Goal: Task Accomplishment & Management: Complete application form

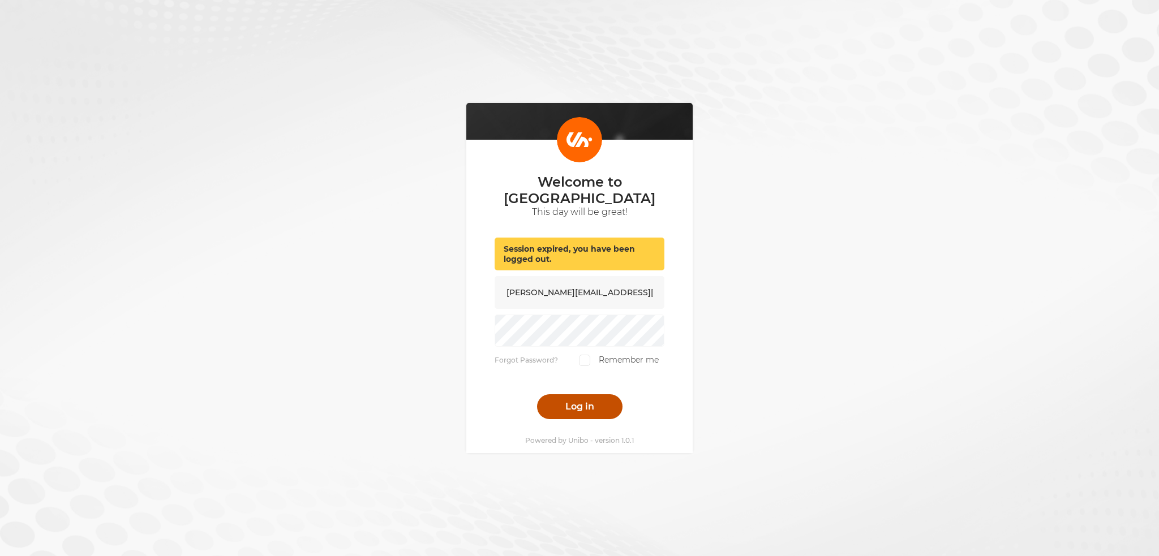
click at [558, 395] on button "Log in" at bounding box center [579, 407] width 85 height 25
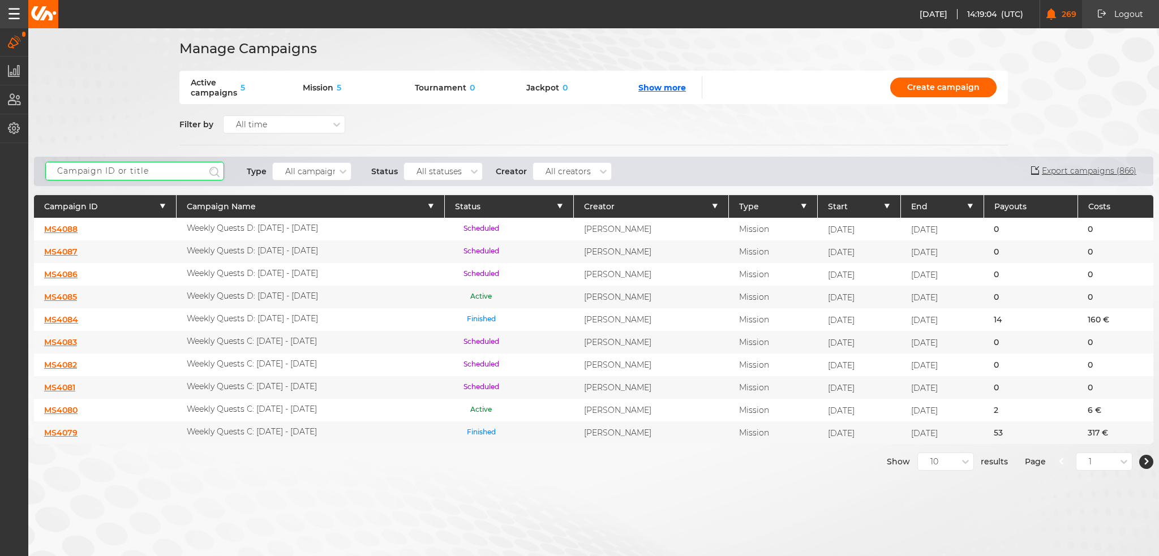
click at [130, 167] on input "text" at bounding box center [134, 171] width 179 height 19
type input "welcome"
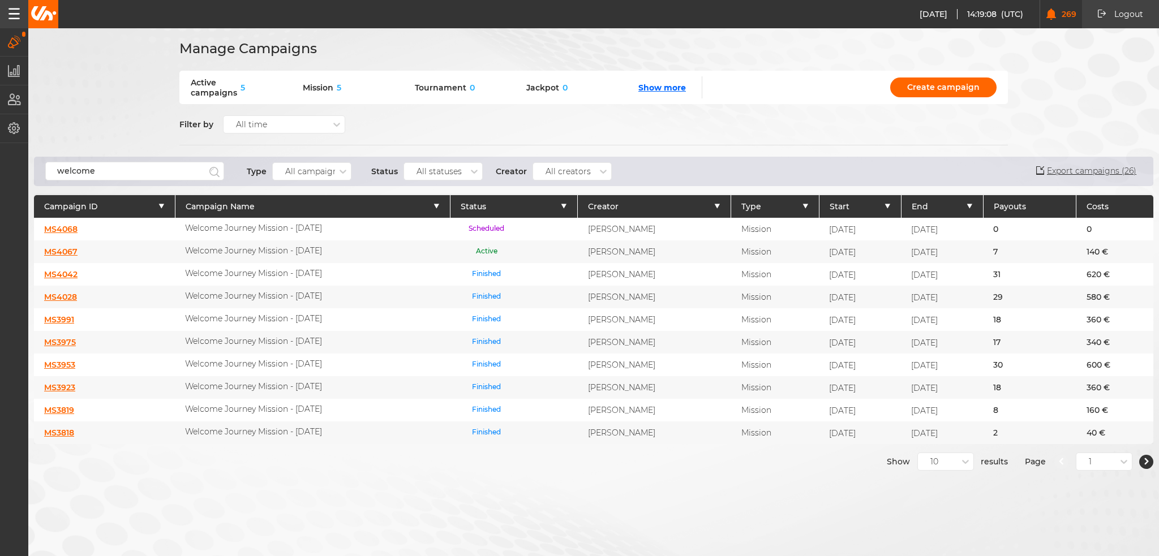
click at [59, 226] on link "MS4068" at bounding box center [60, 229] width 33 height 10
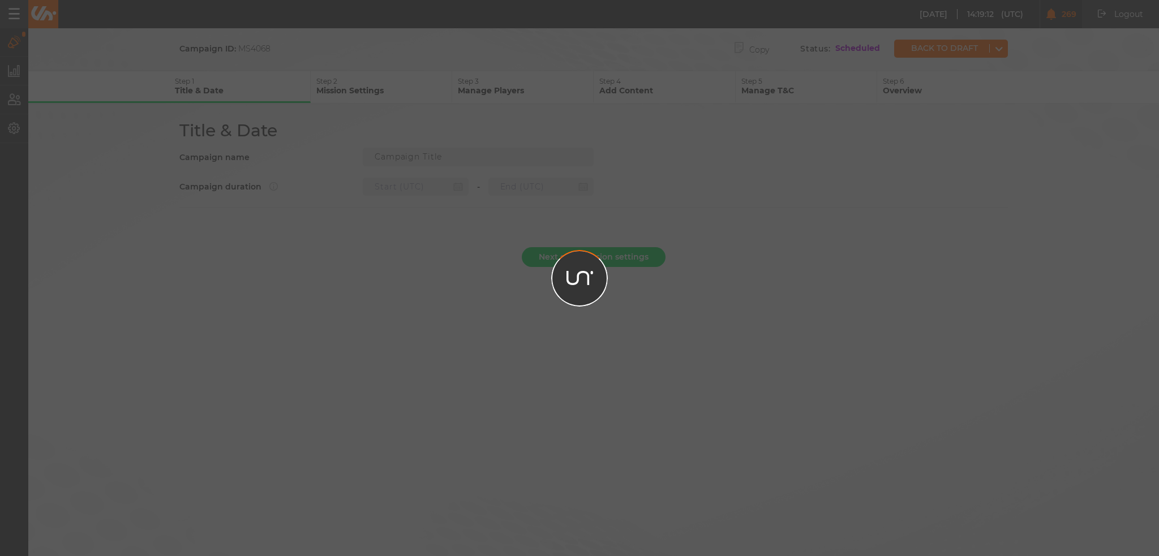
type input "Welcome Journey Mission - [DATE]"
type input "[DATE] 23:00"
type input "[DATE] 22:59"
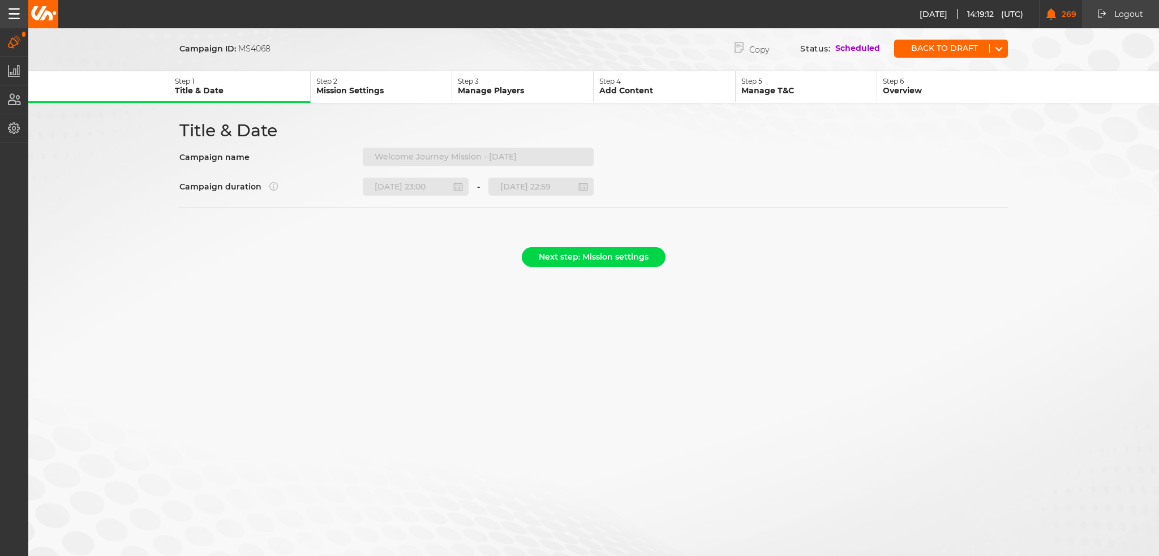
click at [350, 83] on p "Step 2" at bounding box center [383, 81] width 135 height 8
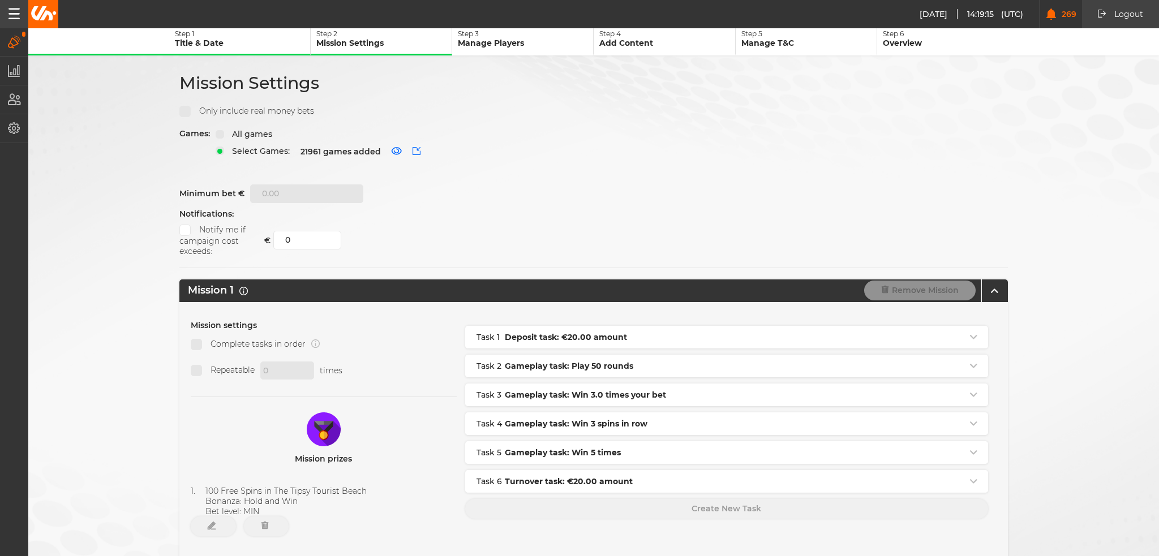
scroll to position [31, 0]
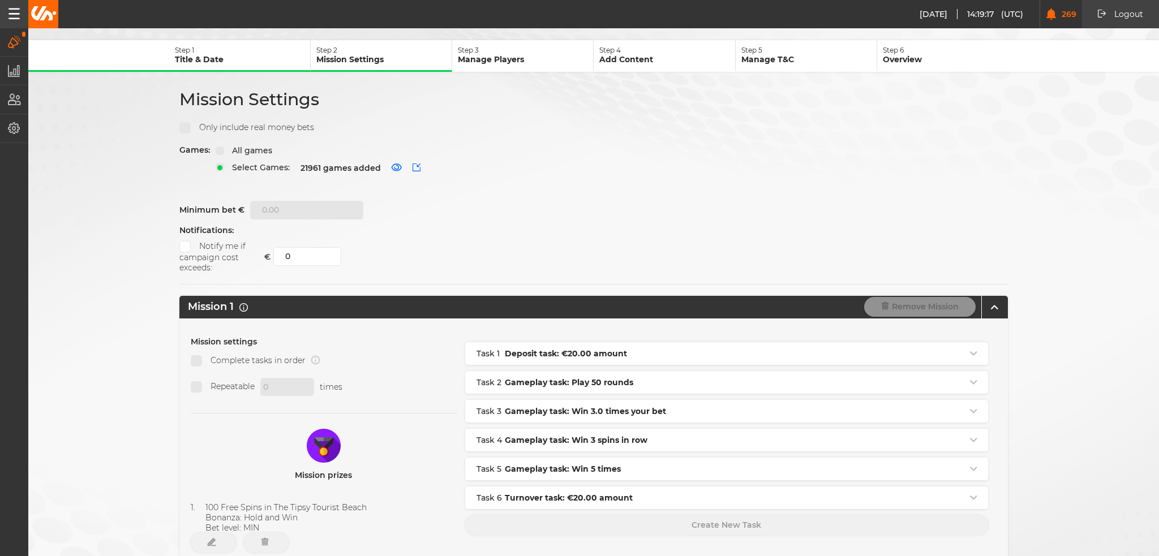
click at [503, 59] on p "Manage Players" at bounding box center [525, 59] width 135 height 10
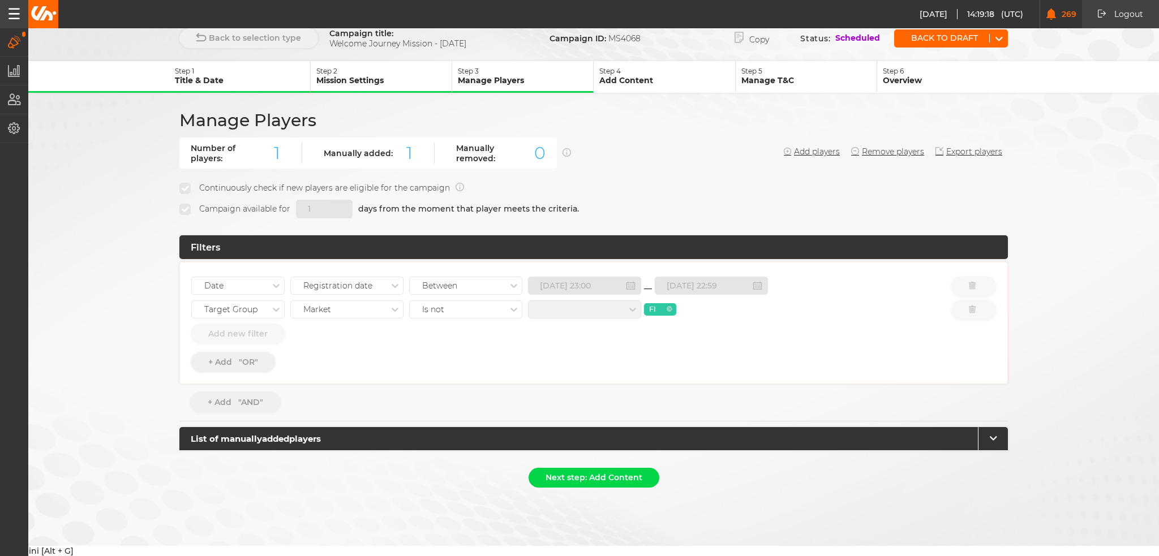
scroll to position [0, 0]
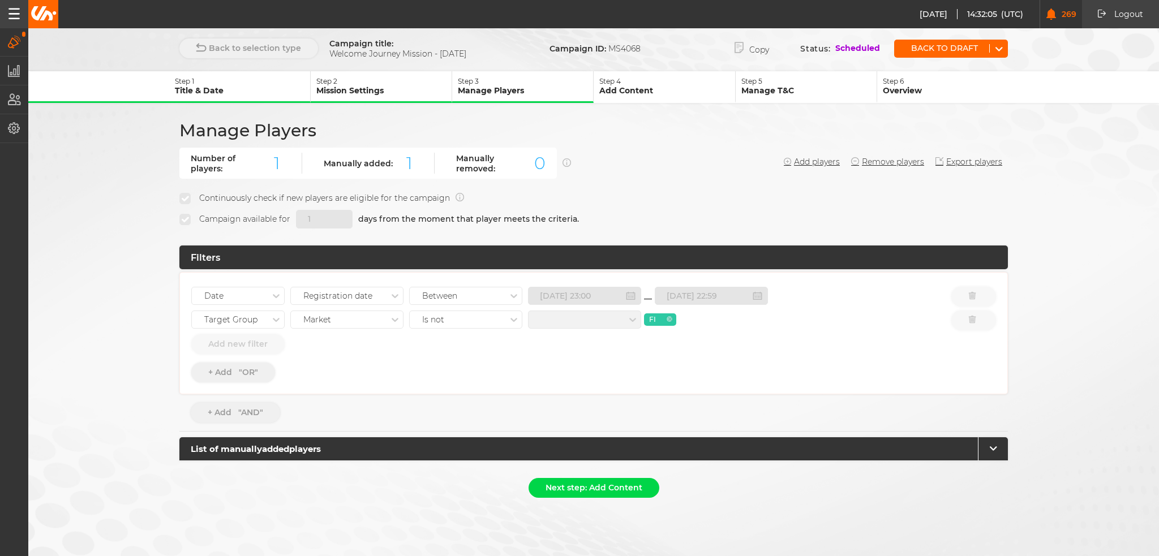
click at [362, 94] on p "Mission Settings" at bounding box center [383, 90] width 135 height 10
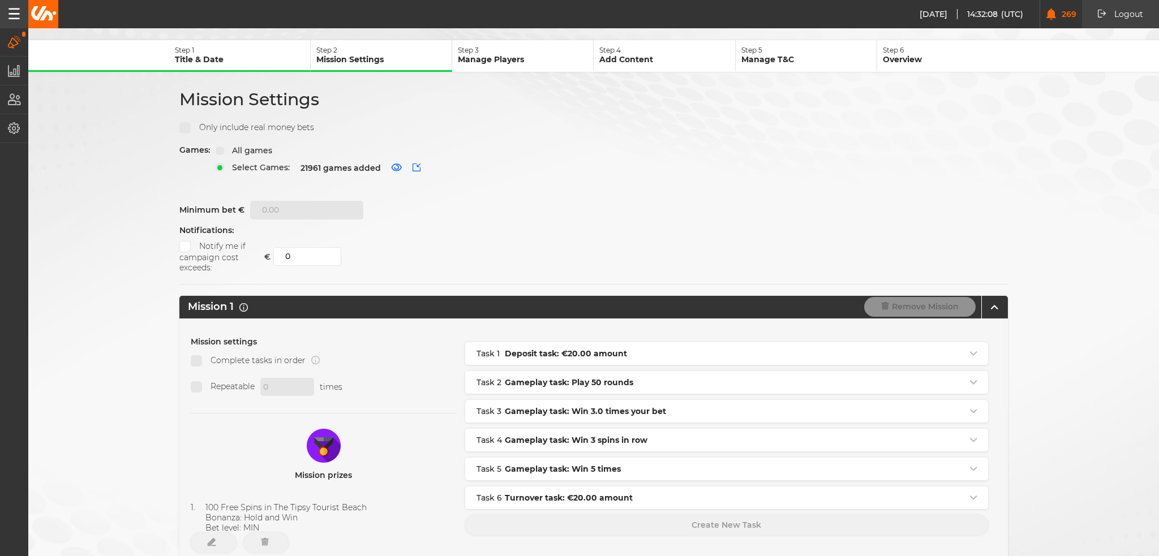
scroll to position [144, 0]
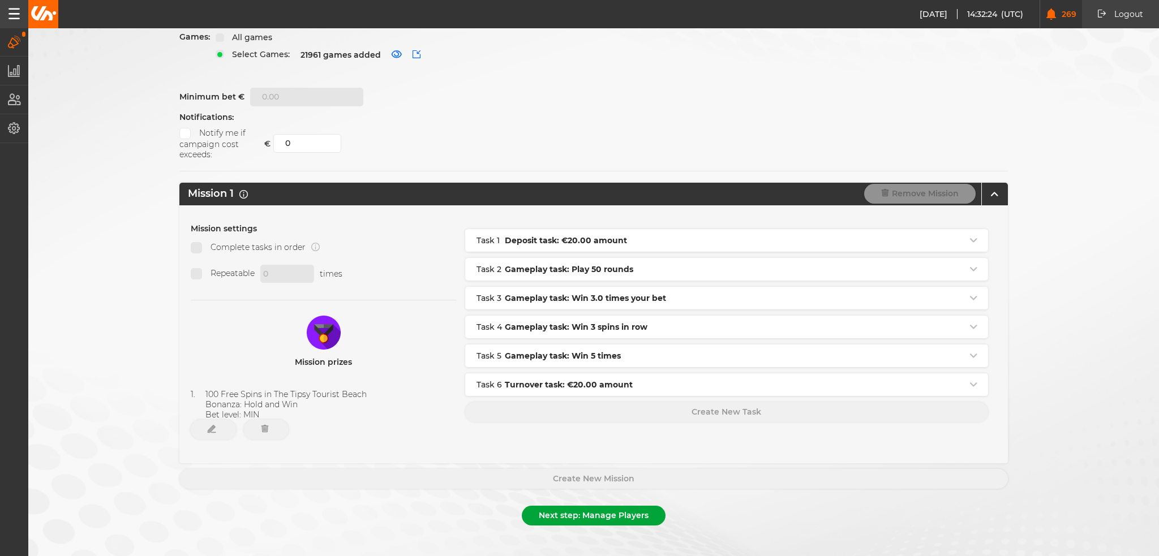
click at [551, 506] on button "Next step: Manage Players" at bounding box center [594, 516] width 144 height 20
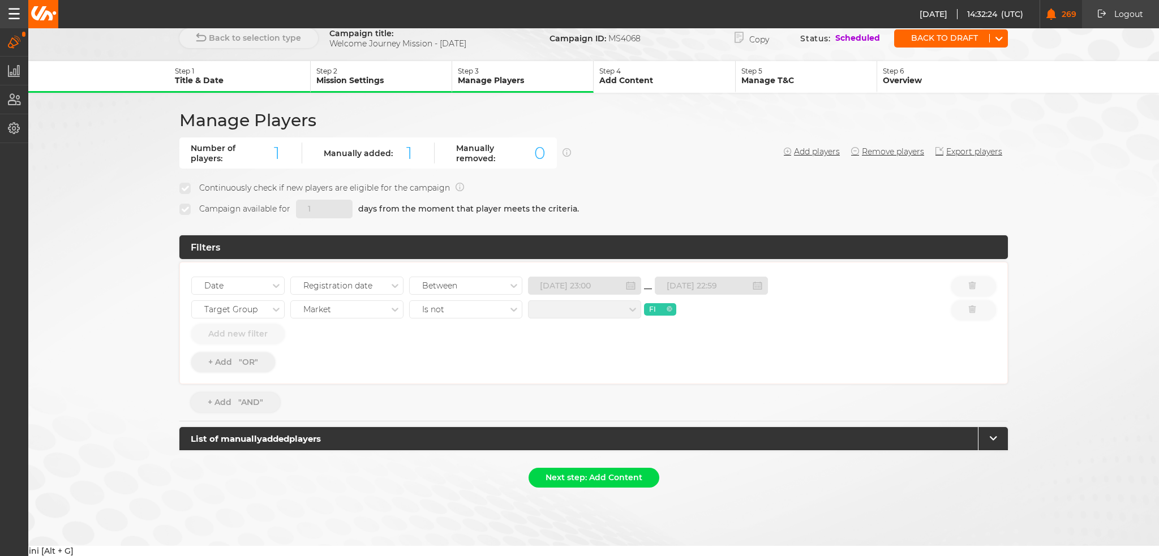
scroll to position [0, 0]
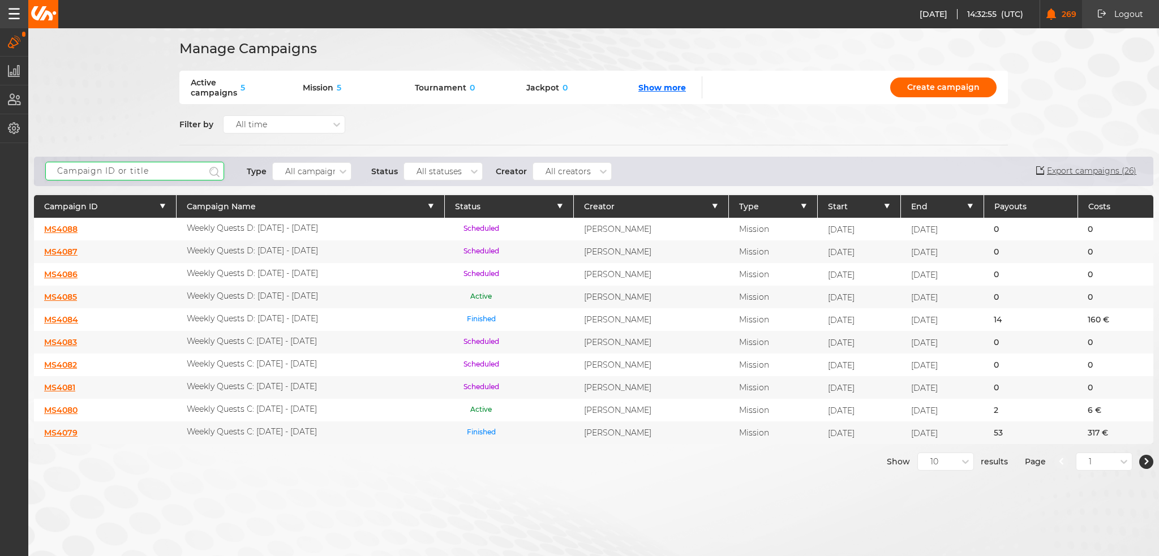
click at [145, 174] on input "text" at bounding box center [134, 171] width 179 height 19
type input "welcome"
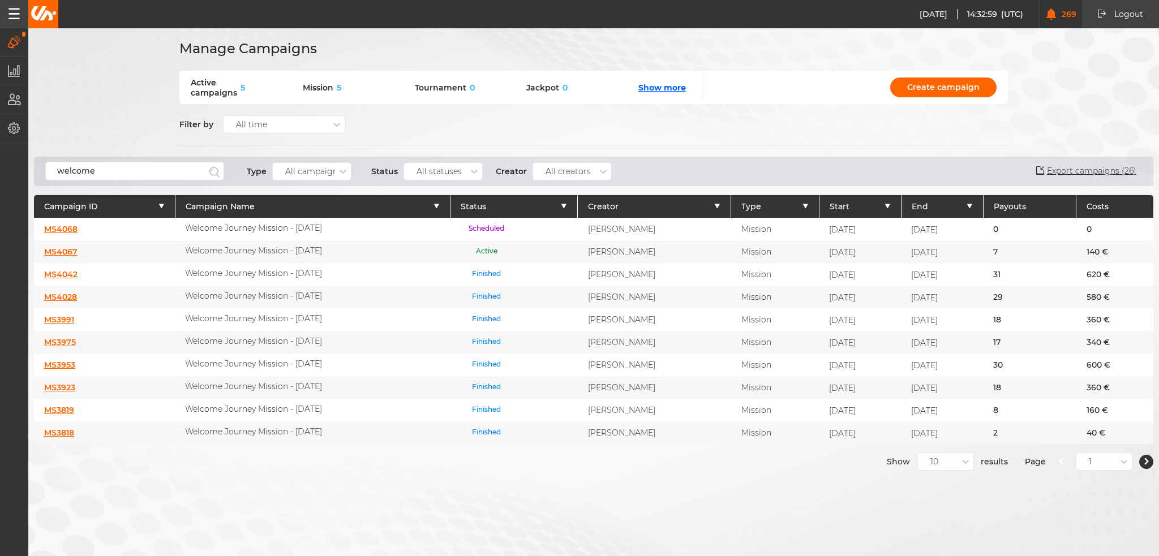
click at [66, 250] on link "MS4067" at bounding box center [60, 252] width 33 height 10
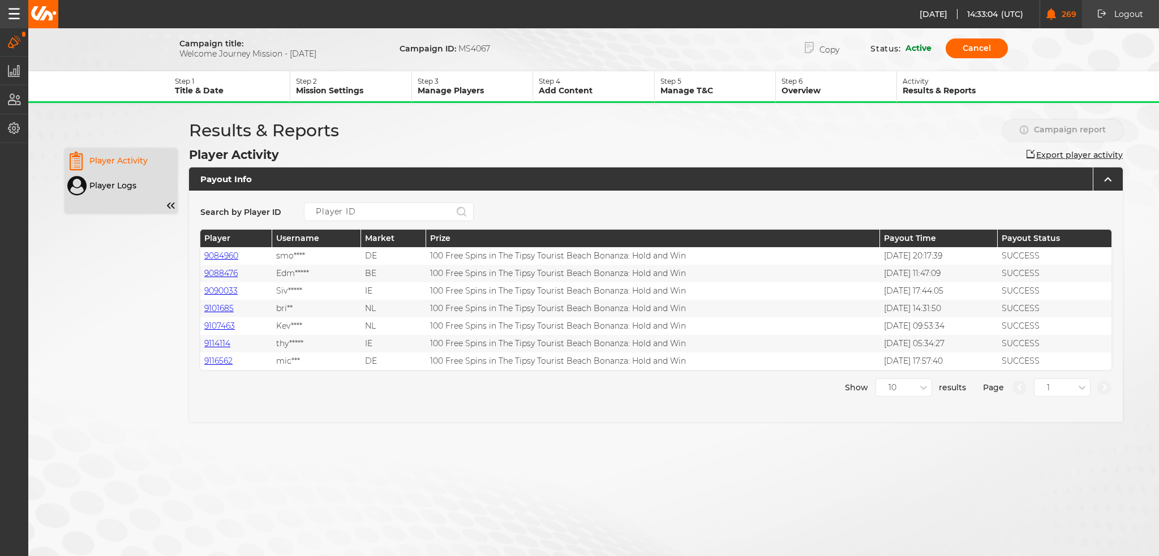
click at [444, 85] on p "Manage Players" at bounding box center [475, 90] width 115 height 10
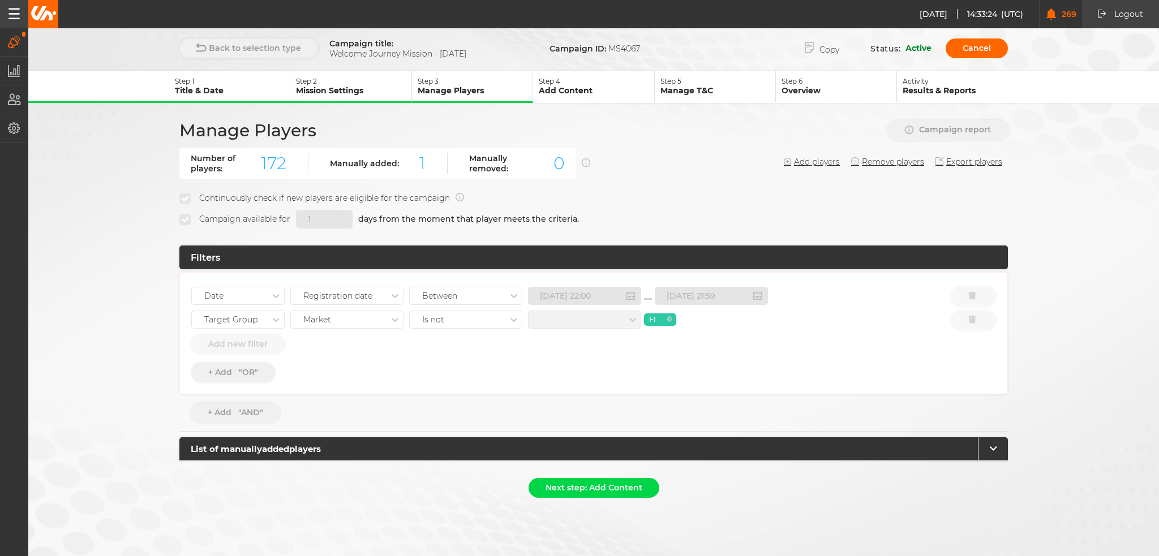
click at [605, 474] on form "Back to selection type Campaign title: Welcome Journey Mission - [DATE] Campaig…" at bounding box center [593, 270] width 1131 height 467
click at [606, 482] on button "Next step: Add Content" at bounding box center [594, 488] width 131 height 20
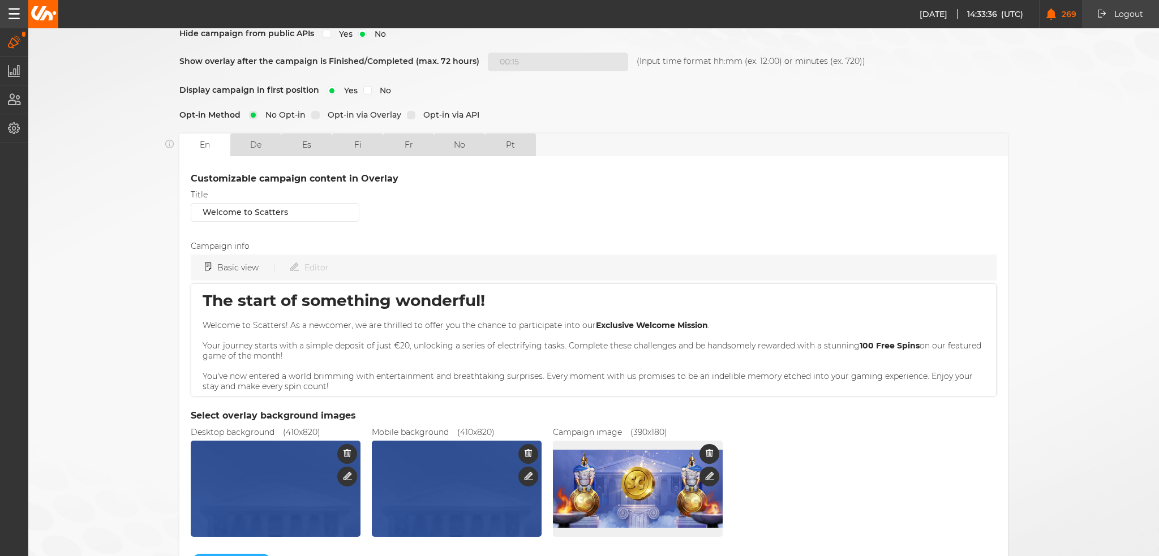
scroll to position [6, 0]
click at [257, 135] on button "de" at bounding box center [255, 145] width 51 height 23
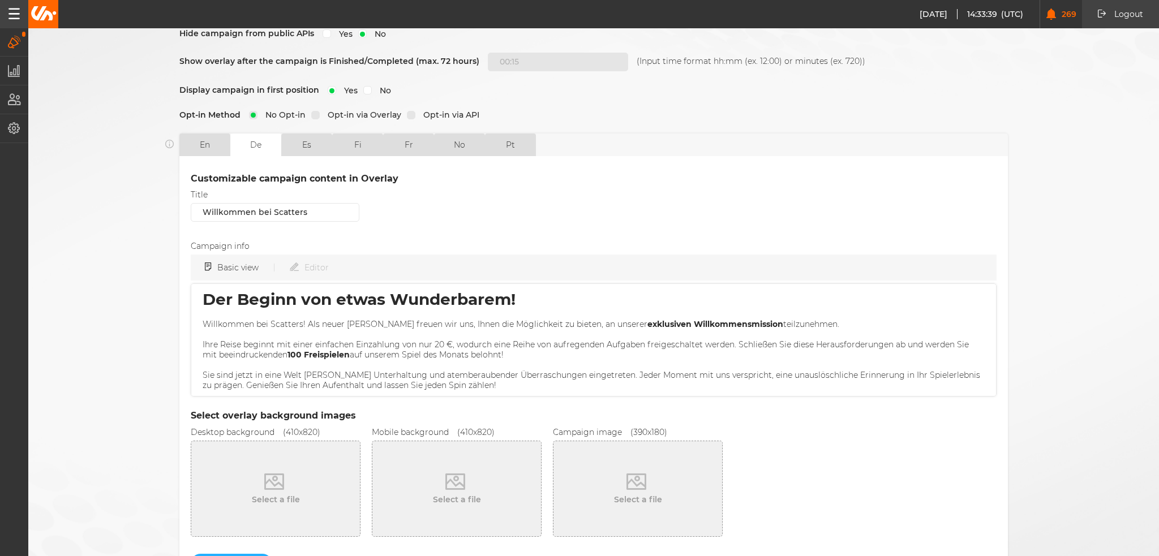
click at [288, 136] on button "es" at bounding box center [306, 145] width 51 height 23
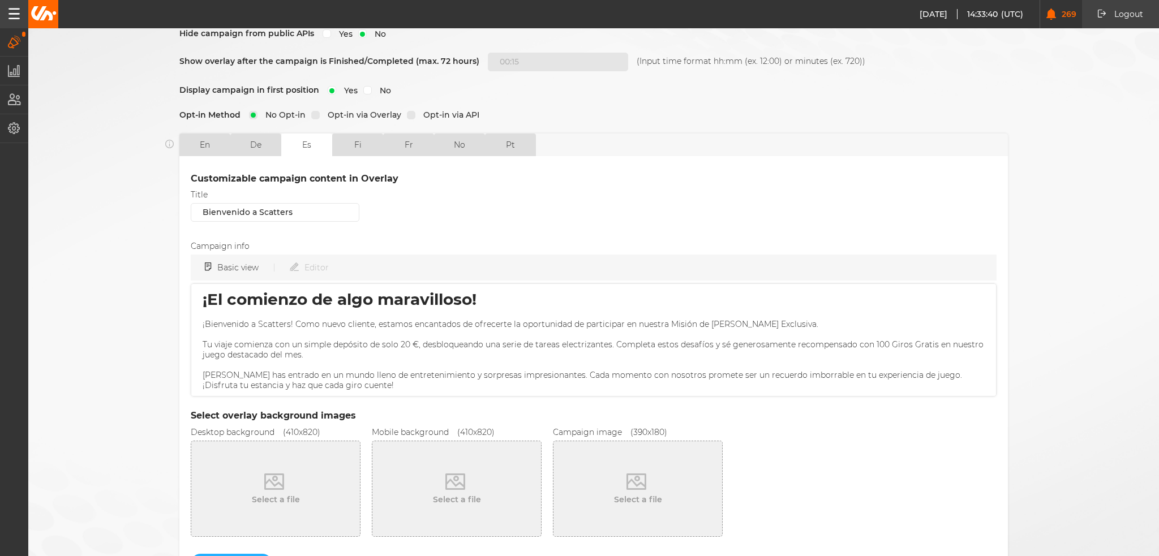
click at [345, 136] on button "fi" at bounding box center [357, 145] width 51 height 23
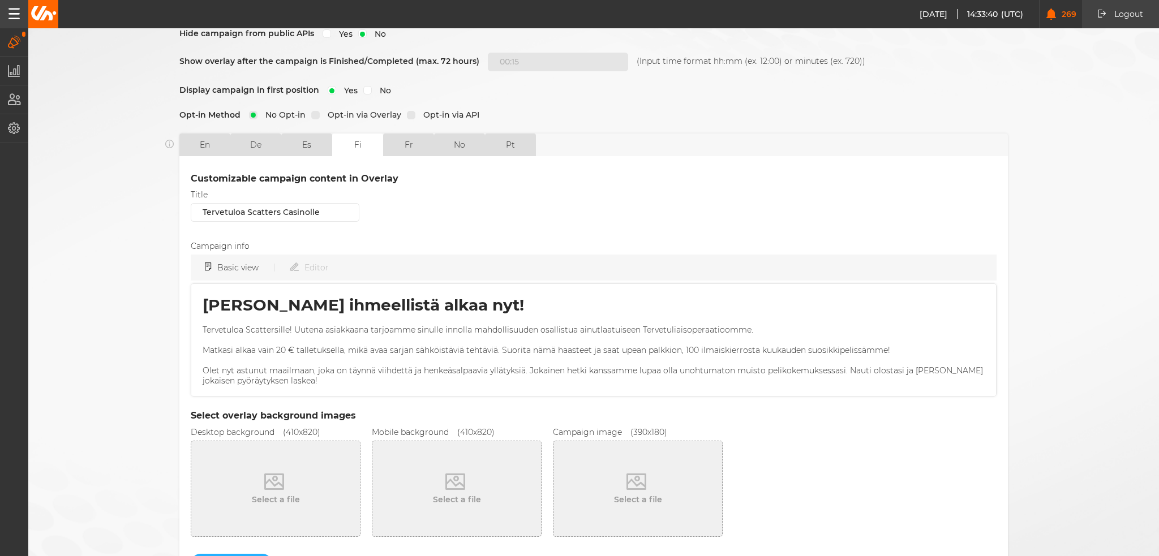
click at [409, 141] on button "fr" at bounding box center [408, 145] width 51 height 23
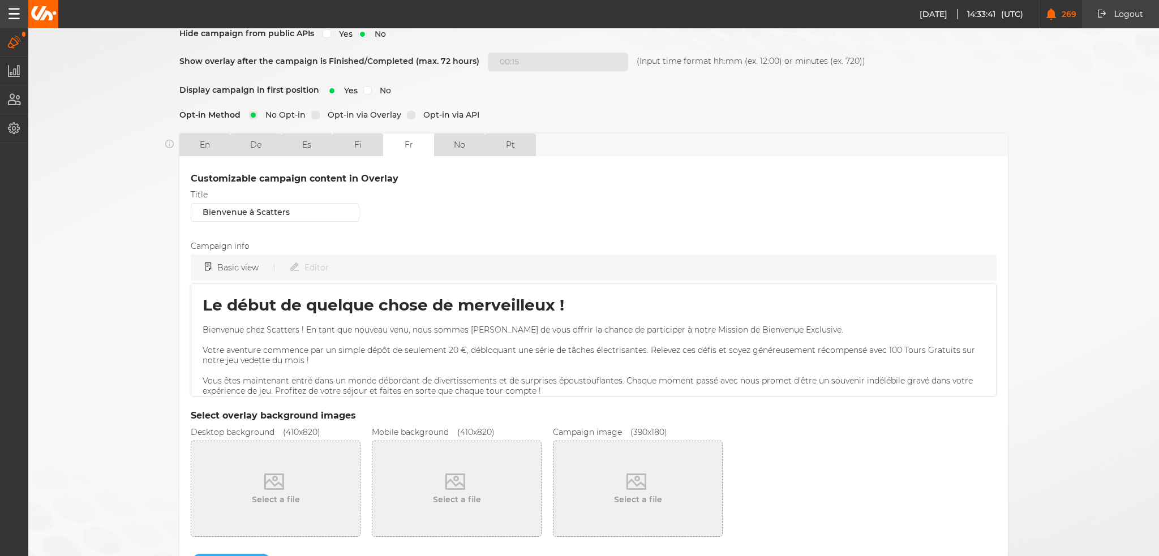
click at [455, 136] on button "no" at bounding box center [459, 145] width 51 height 23
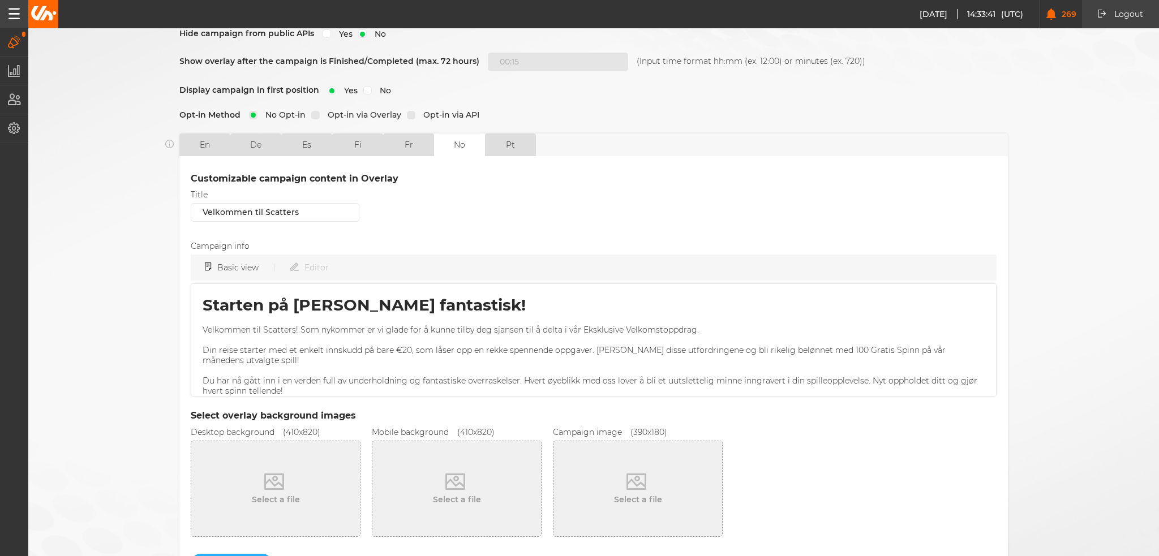
click at [509, 138] on button "pt" at bounding box center [510, 145] width 51 height 23
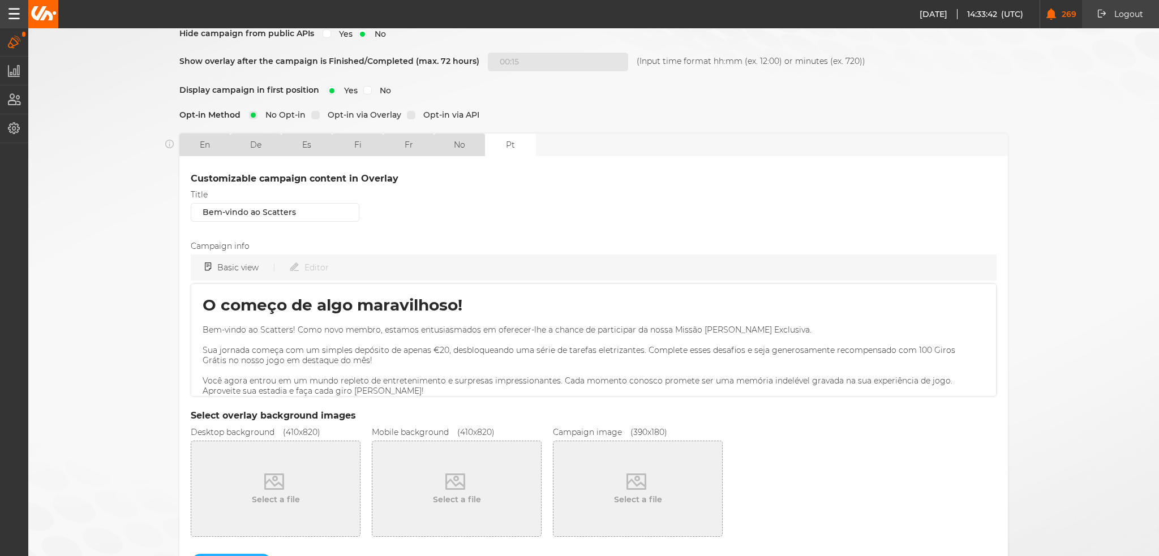
click at [207, 140] on button "en" at bounding box center [204, 145] width 51 height 23
type input "Welcome to Scatters"
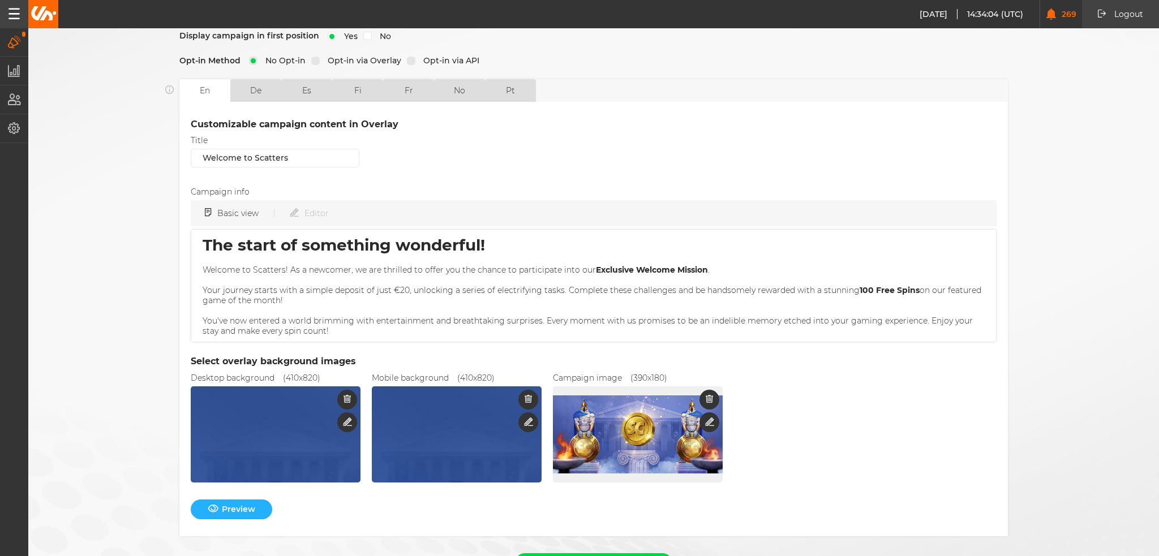
scroll to position [274, 0]
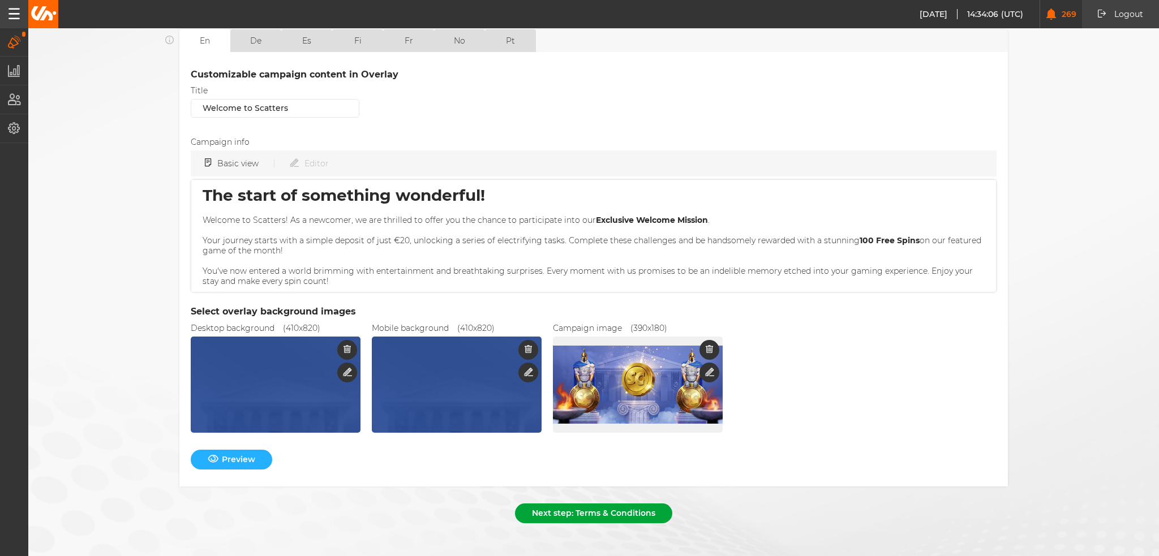
click at [641, 505] on button "Next step: Terms & Conditions" at bounding box center [593, 514] width 157 height 20
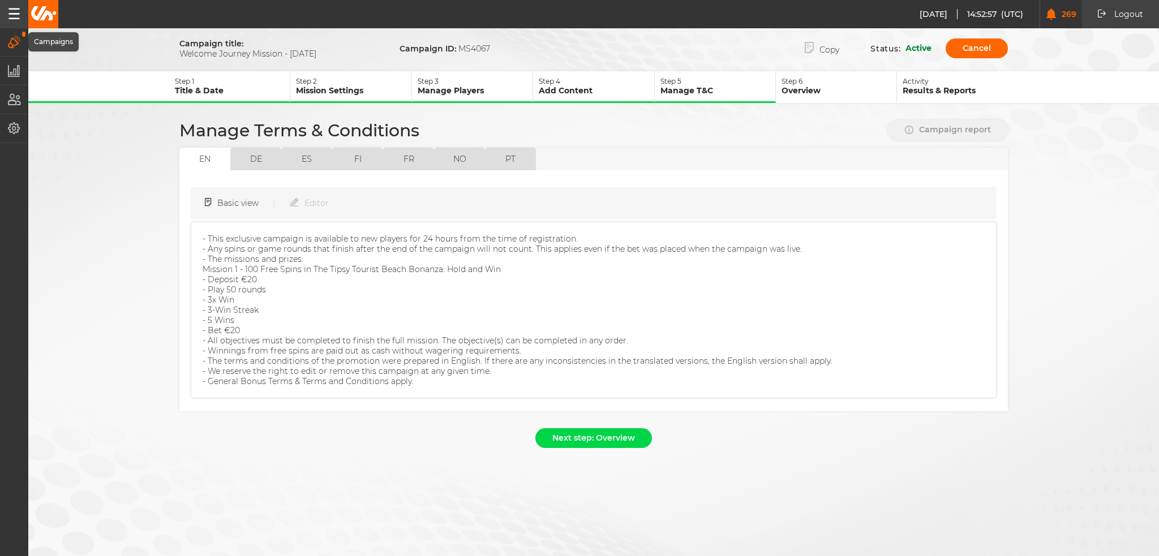
click at [11, 41] on icon "button" at bounding box center [14, 42] width 13 height 12
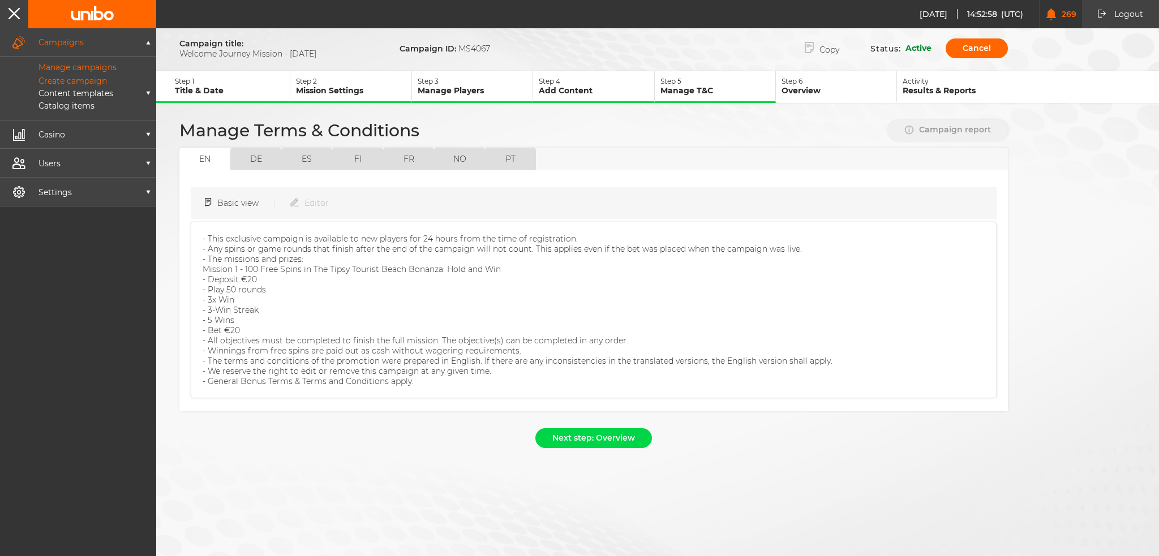
click at [79, 68] on p "Manage campaigns" at bounding box center [65, 67] width 104 height 10
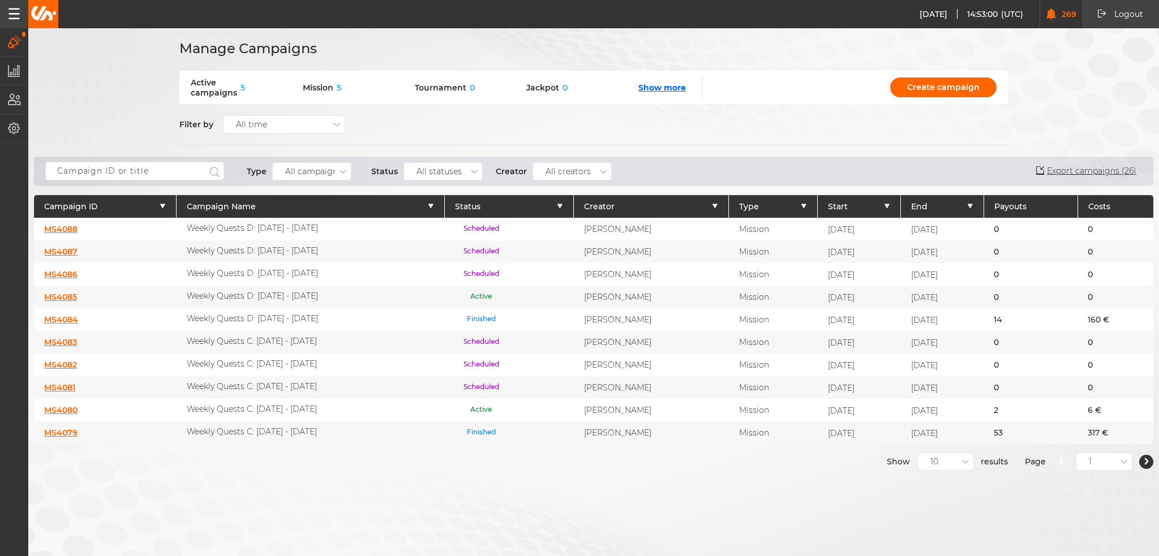
click at [241, 253] on p "Weekly Quests D: [DATE] - [DATE]" at bounding box center [252, 251] width 131 height 10
click at [59, 247] on link "MS4087" at bounding box center [60, 252] width 33 height 10
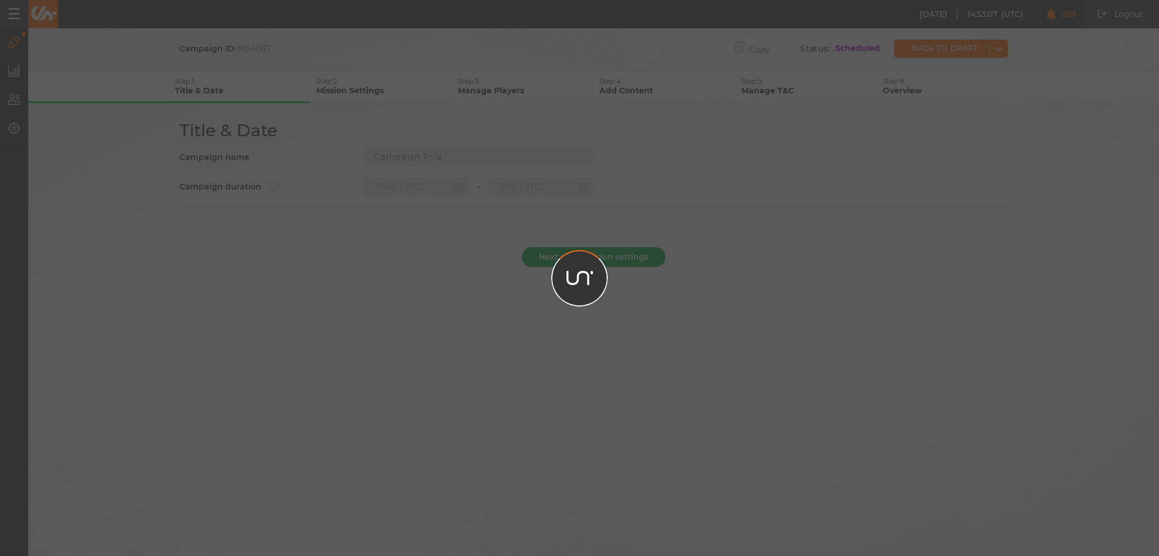
type input "Weekly Quests D: [DATE] - [DATE]"
type input "[DATE] 22:00"
type input "[DATE] 22:59"
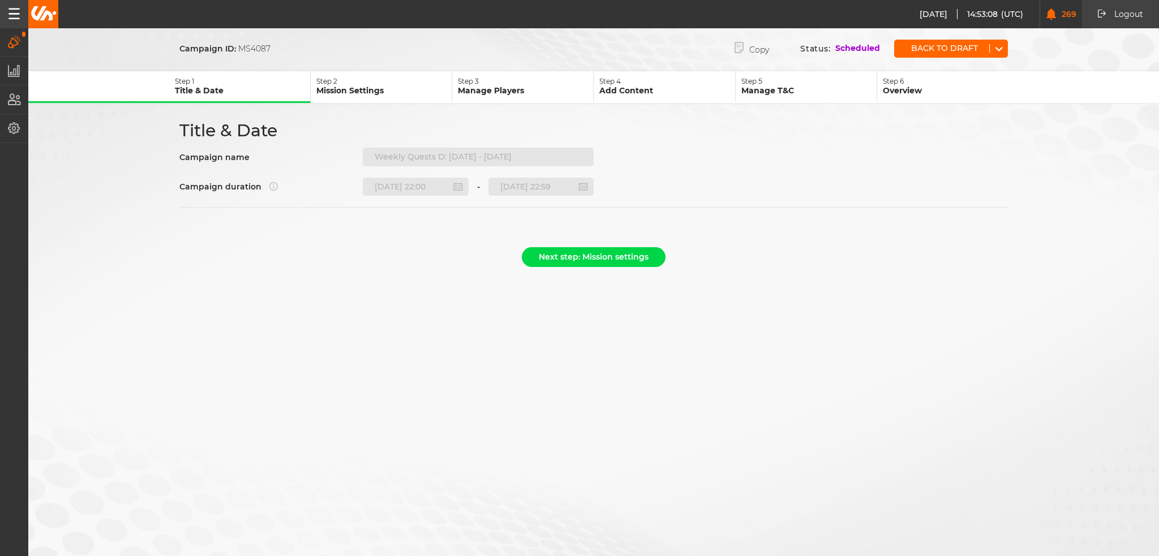
click at [793, 97] on button "Step 5 Manage T&C" at bounding box center [807, 87] width 142 height 32
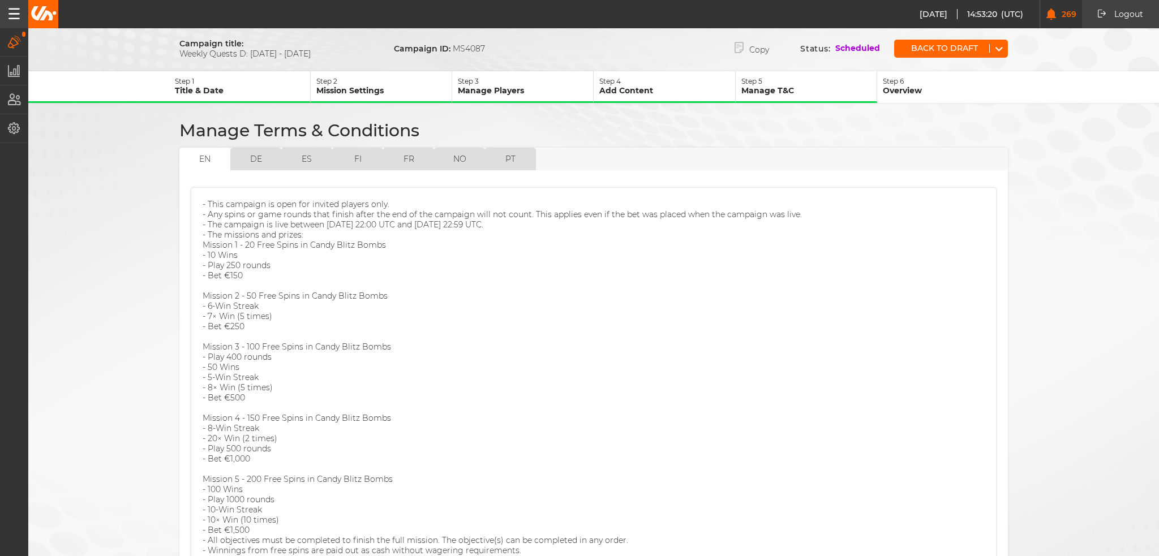
click at [250, 158] on button "de" at bounding box center [255, 159] width 51 height 23
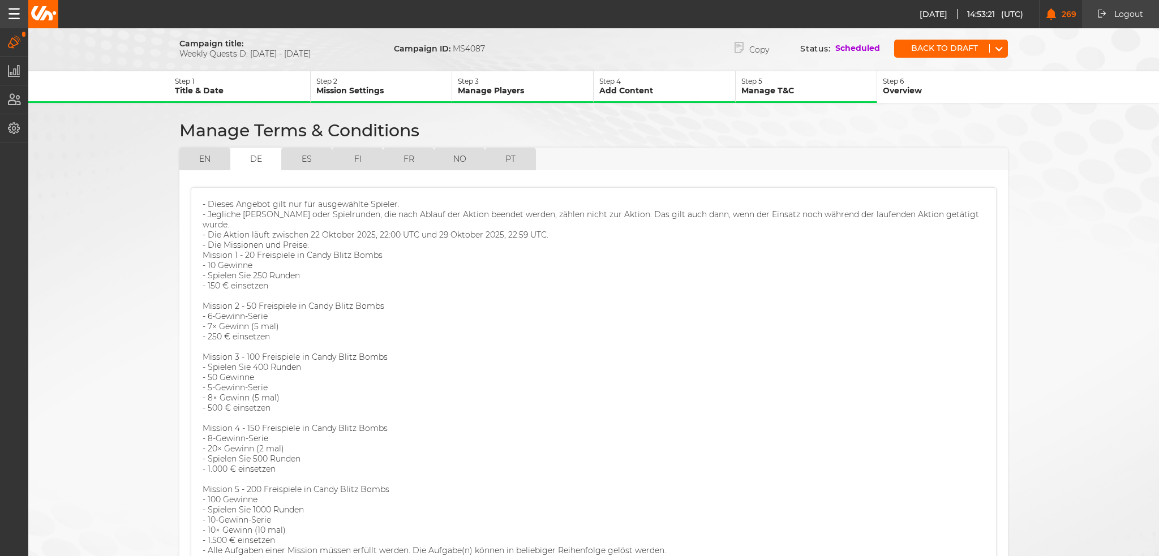
click at [199, 151] on button "en" at bounding box center [204, 159] width 51 height 23
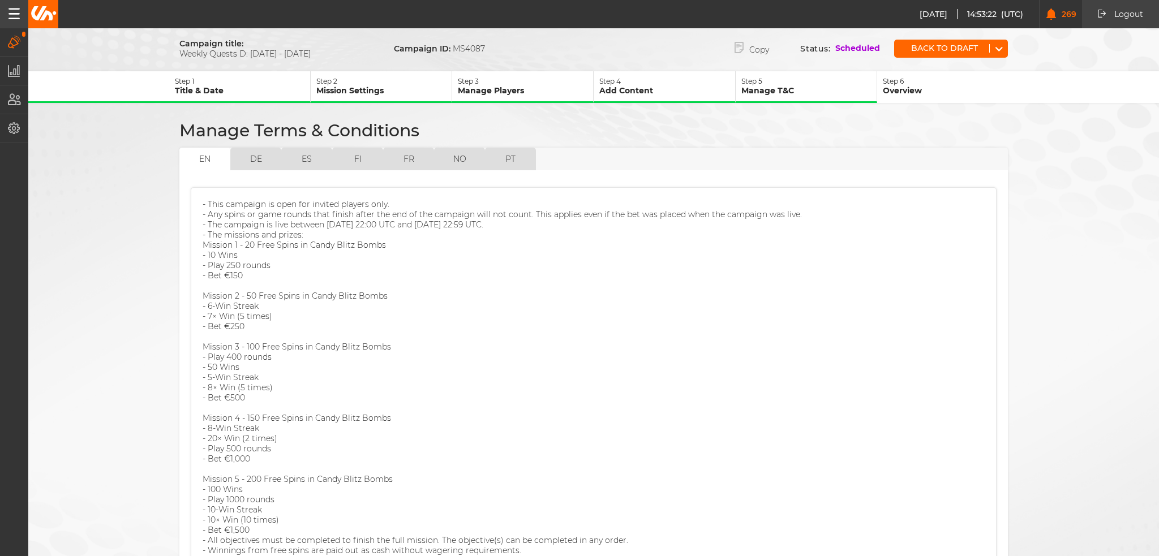
click at [258, 160] on button "de" at bounding box center [255, 159] width 51 height 23
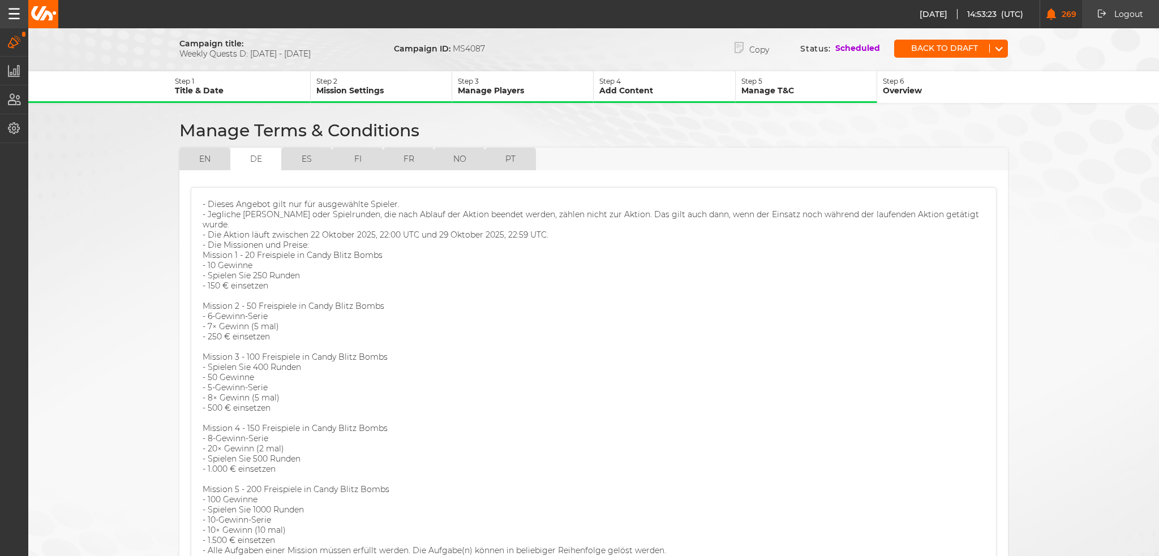
click at [217, 151] on button "en" at bounding box center [204, 159] width 51 height 23
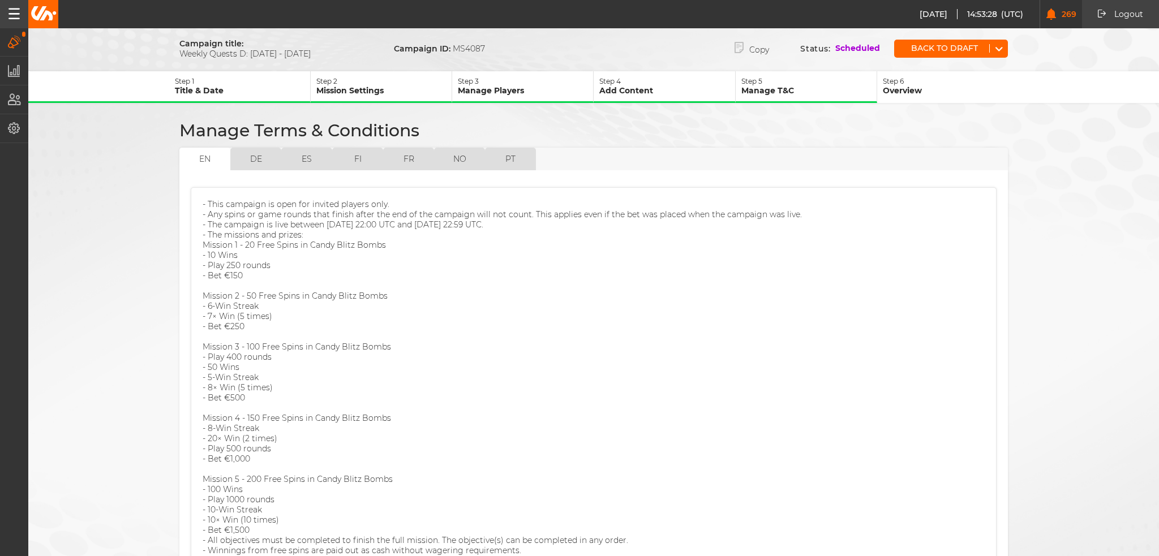
click at [644, 85] on p "Add Content" at bounding box center [667, 90] width 135 height 10
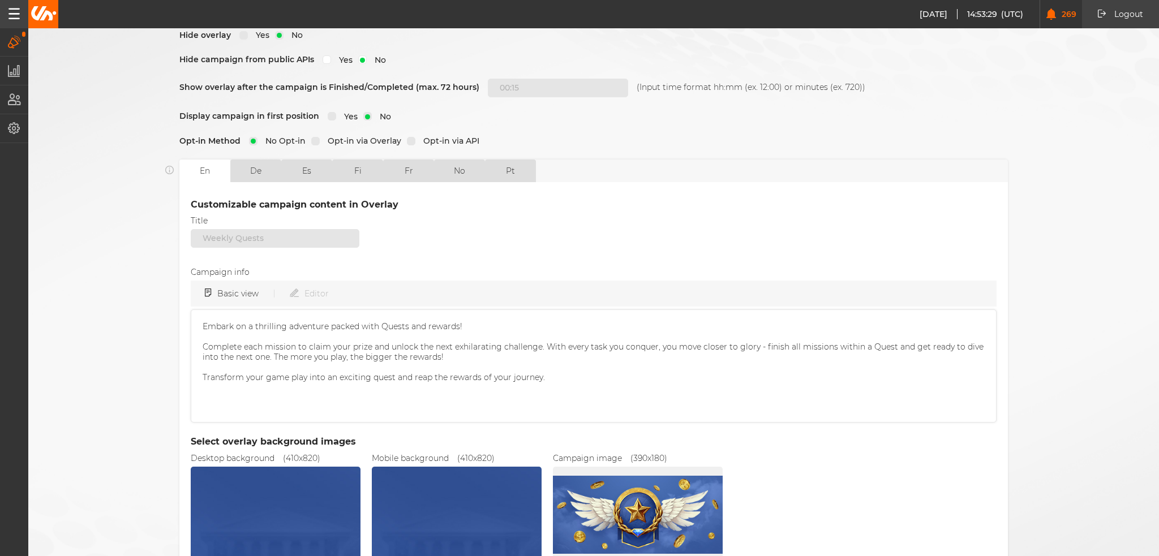
scroll to position [170, 0]
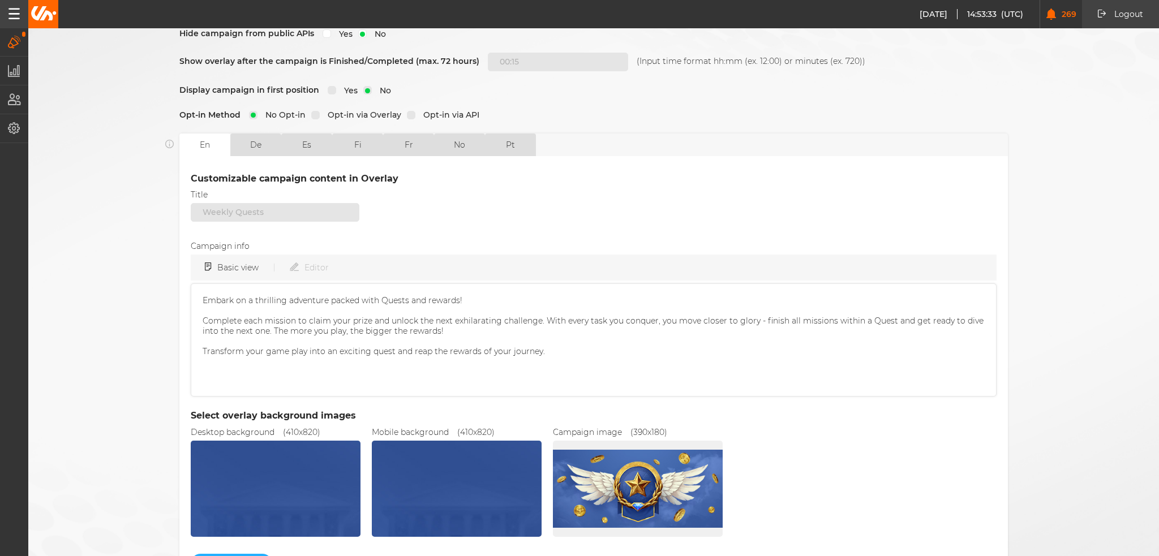
click at [245, 138] on button "de" at bounding box center [255, 145] width 51 height 23
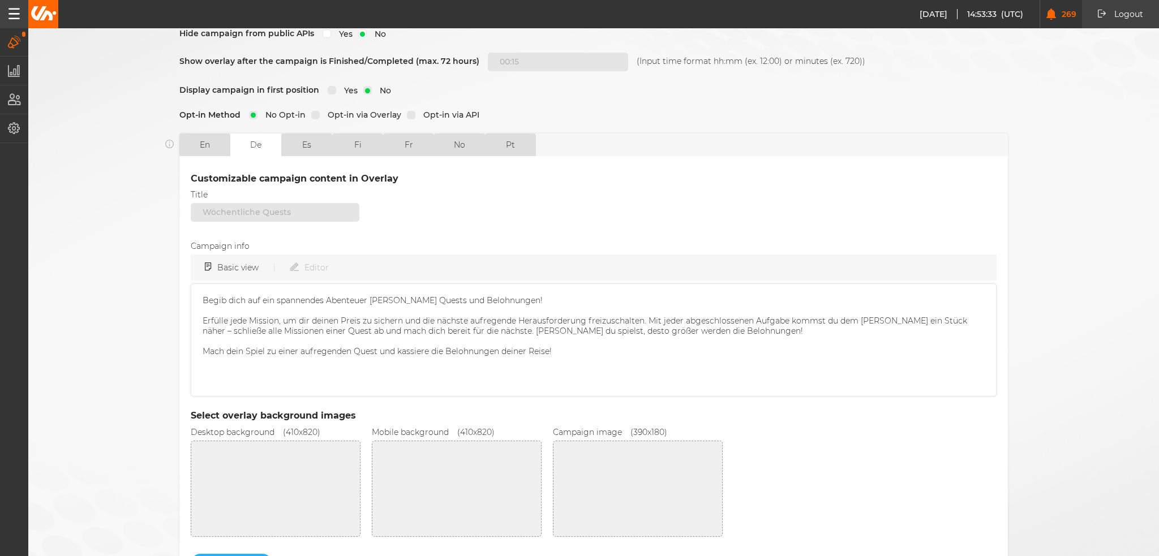
click at [313, 137] on button "es" at bounding box center [306, 145] width 51 height 23
click at [365, 142] on button "fi" at bounding box center [357, 145] width 51 height 23
drag, startPoint x: 399, startPoint y: 140, endPoint x: 454, endPoint y: 140, distance: 54.9
click at [404, 140] on button "fr" at bounding box center [408, 145] width 51 height 23
click at [470, 140] on button "no" at bounding box center [459, 145] width 51 height 23
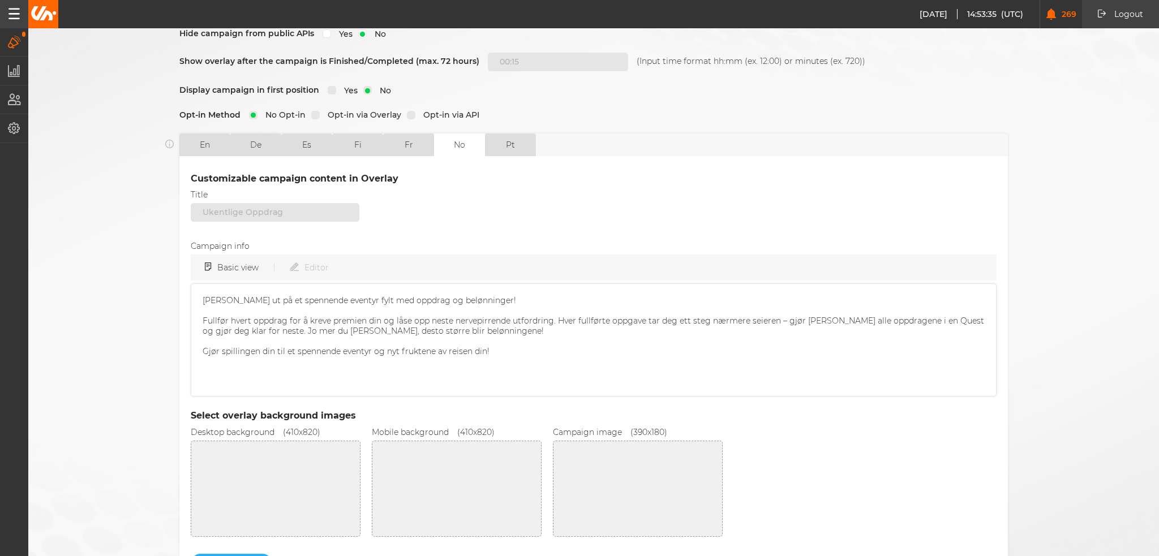
click at [513, 142] on button "pt" at bounding box center [510, 145] width 51 height 23
click at [204, 137] on button "en" at bounding box center [204, 145] width 51 height 23
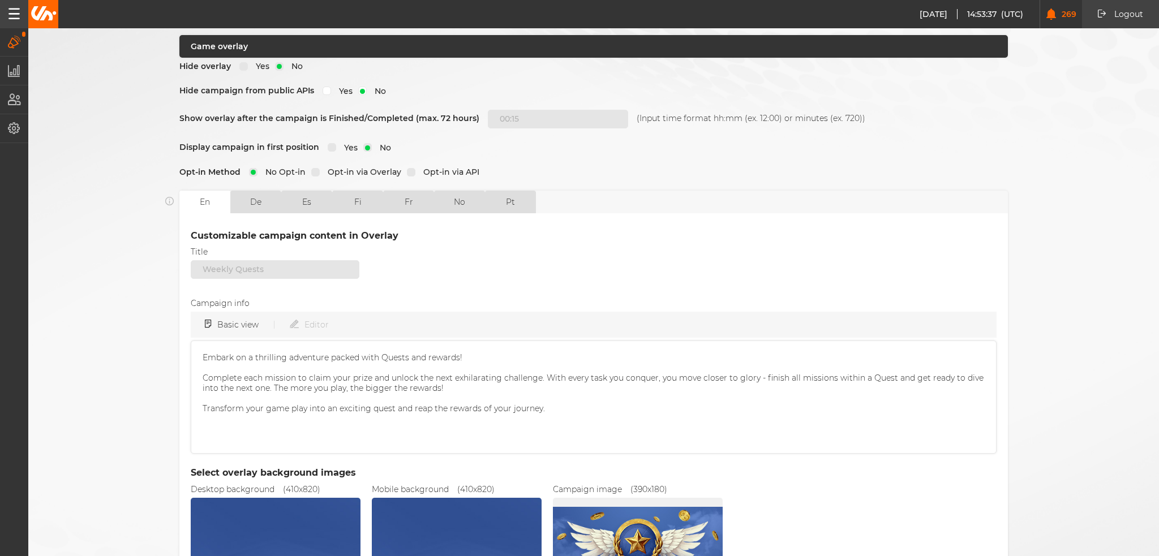
scroll to position [104, 0]
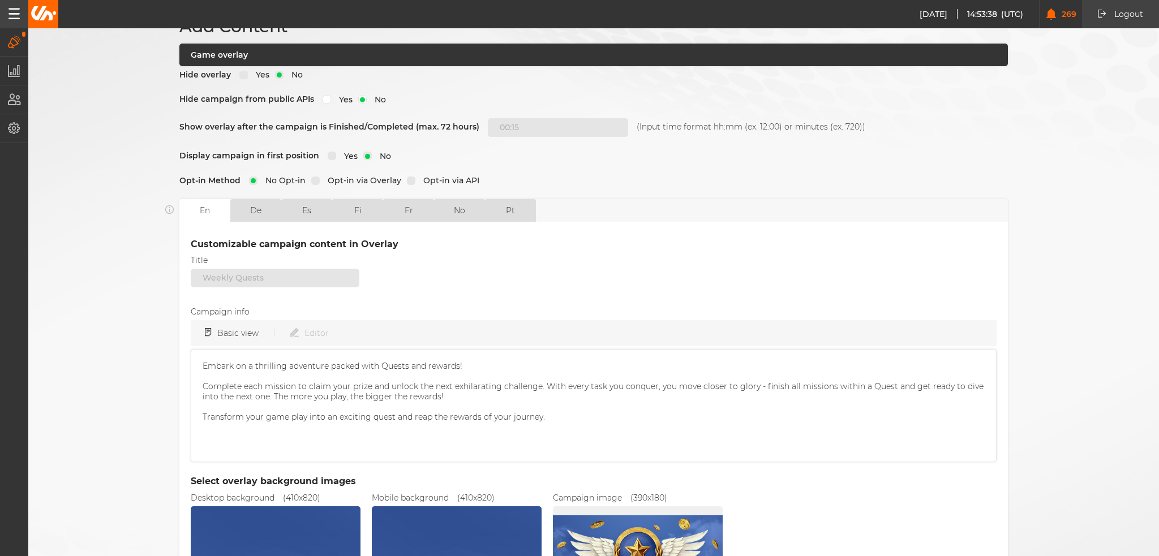
click at [272, 191] on div "Add Content Game overlay Hide overlay Yes No Hide campaign from public APIs Yes…" at bounding box center [593, 336] width 849 height 641
click at [246, 200] on button "de" at bounding box center [255, 210] width 51 height 23
type input "Wöchentliche Quests"
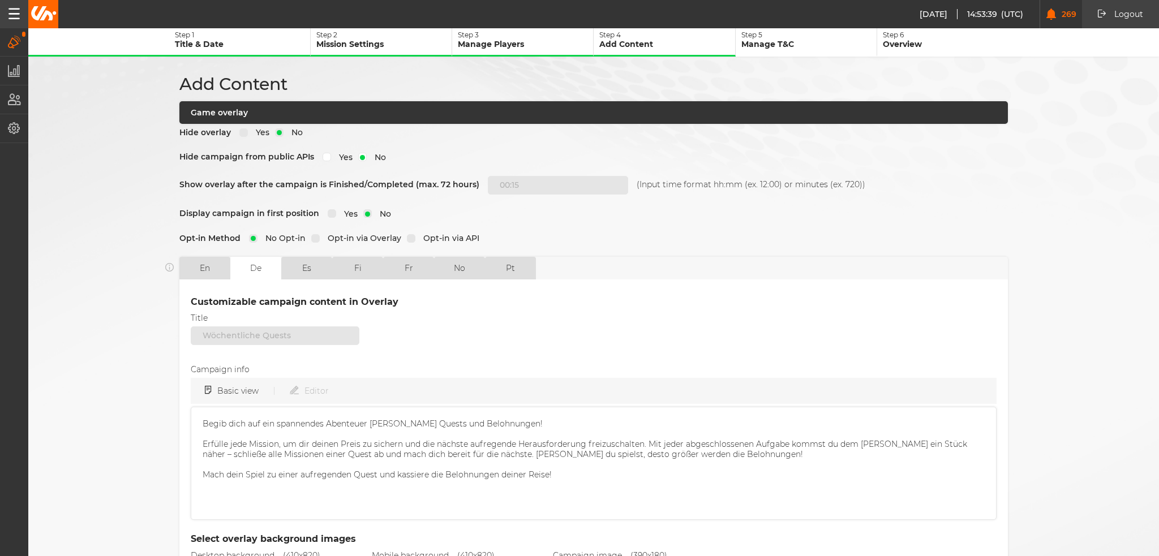
scroll to position [0, 0]
